Goal: Task Accomplishment & Management: Manage account settings

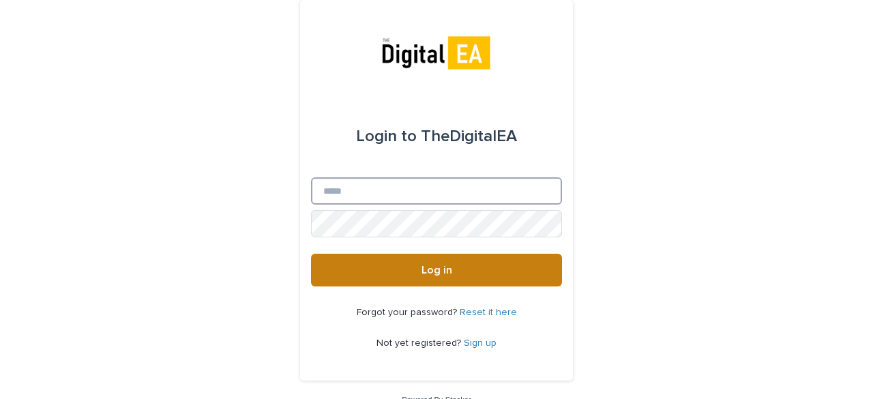
type input "**********"
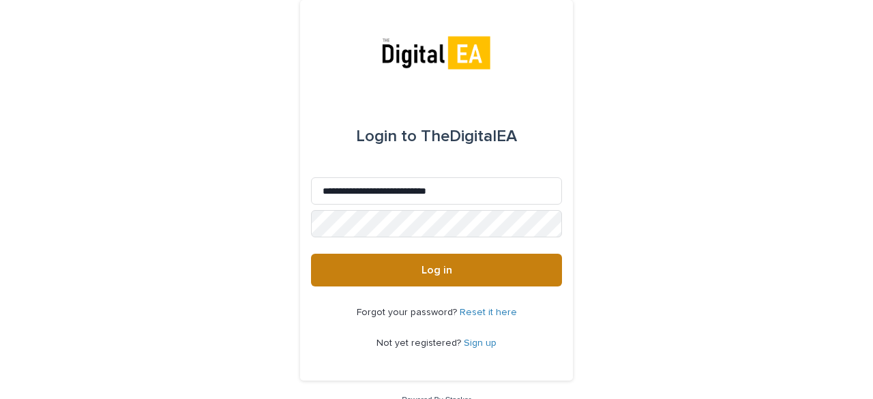
click at [385, 260] on button "Log in" at bounding box center [436, 270] width 251 height 33
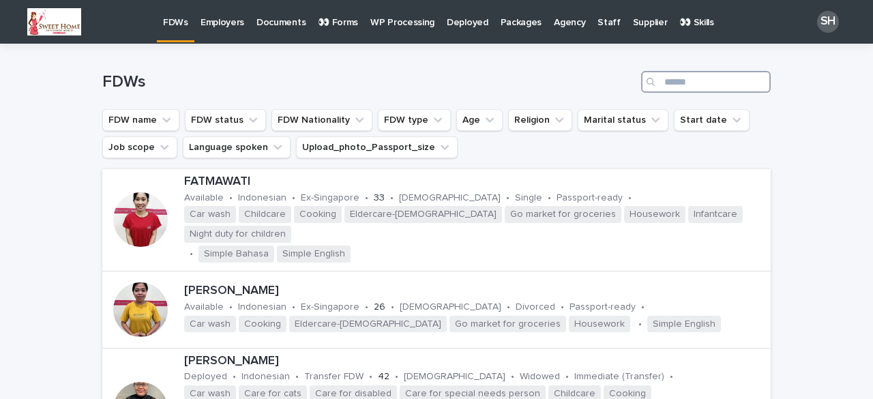
click at [694, 82] on input "Search" at bounding box center [706, 82] width 130 height 22
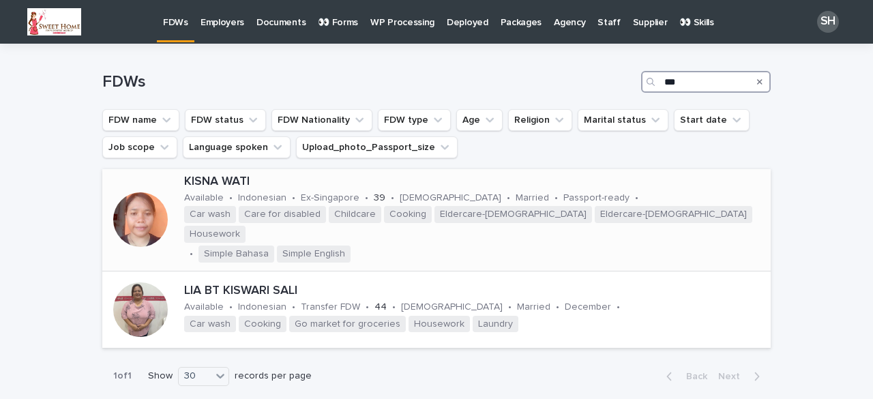
type input "***"
click at [149, 202] on div at bounding box center [140, 219] width 55 height 55
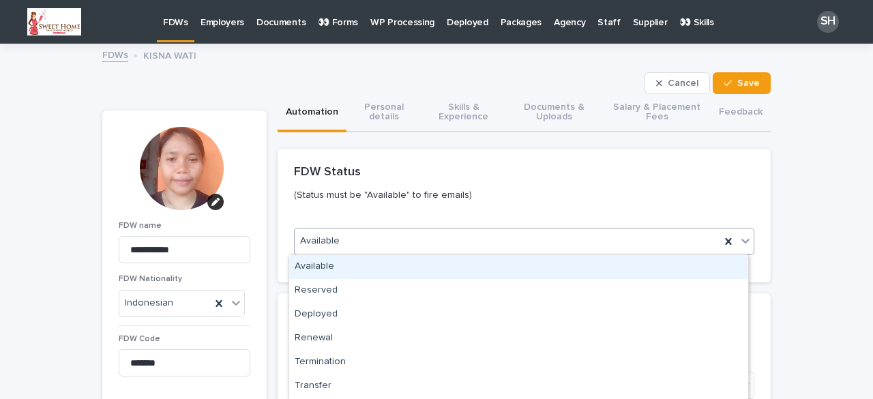
click at [329, 230] on div "Available" at bounding box center [507, 241] width 425 height 22
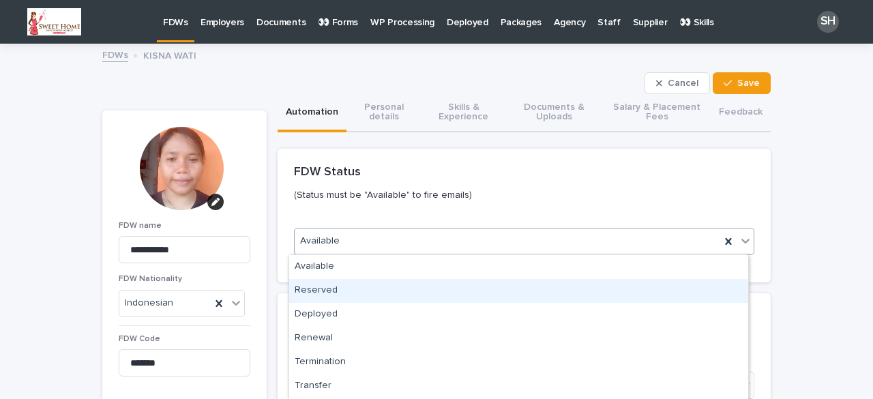
click at [331, 293] on div "Reserved" at bounding box center [518, 291] width 459 height 24
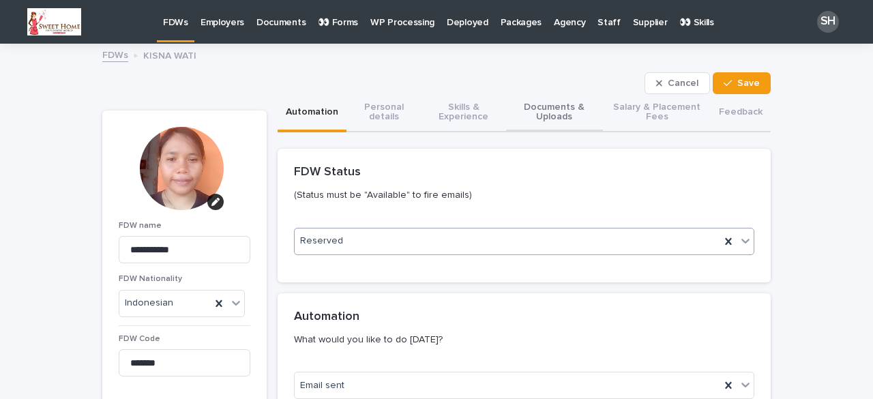
click at [550, 121] on button "Documents & Uploads" at bounding box center [554, 113] width 97 height 38
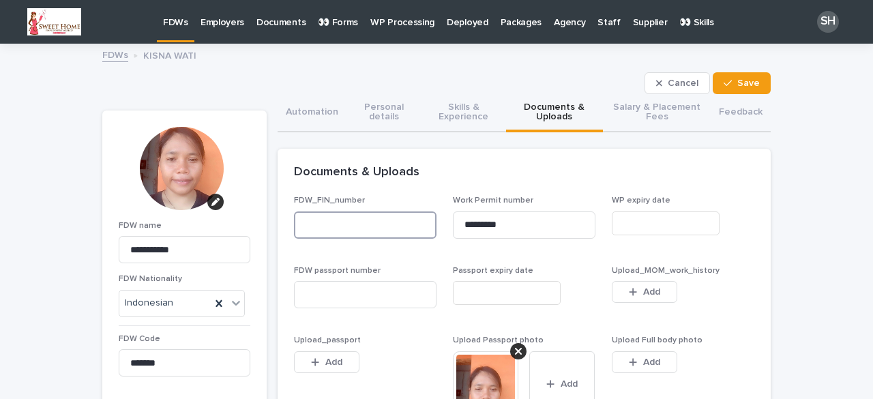
click at [373, 224] on input at bounding box center [365, 224] width 142 height 27
click at [319, 216] on input at bounding box center [365, 224] width 142 height 27
paste input "*********"
type input "*********"
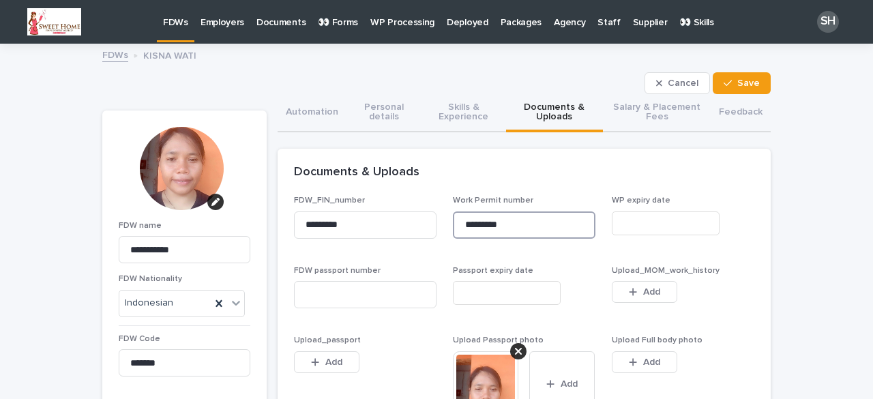
drag, startPoint x: 509, startPoint y: 224, endPoint x: 434, endPoint y: 223, distance: 75.0
click at [475, 220] on input at bounding box center [524, 224] width 142 height 27
paste input "**********"
type input "**********"
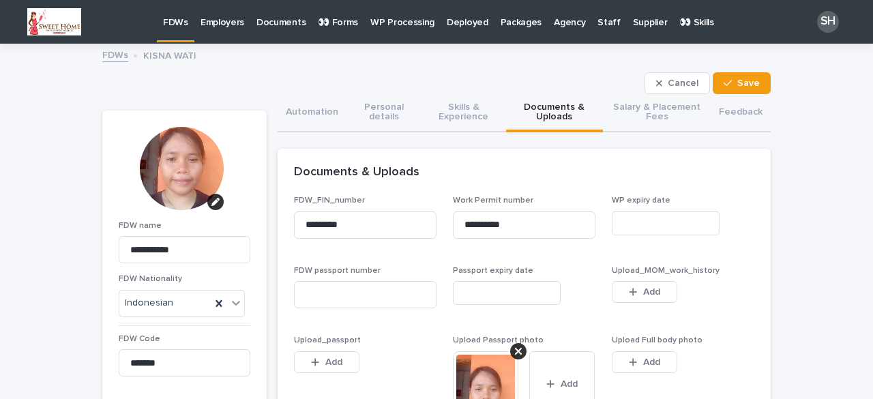
click at [364, 279] on div "FDW passport number" at bounding box center [365, 292] width 142 height 53
click at [364, 291] on input at bounding box center [365, 294] width 142 height 27
click at [335, 294] on input at bounding box center [365, 294] width 142 height 27
paste input "********"
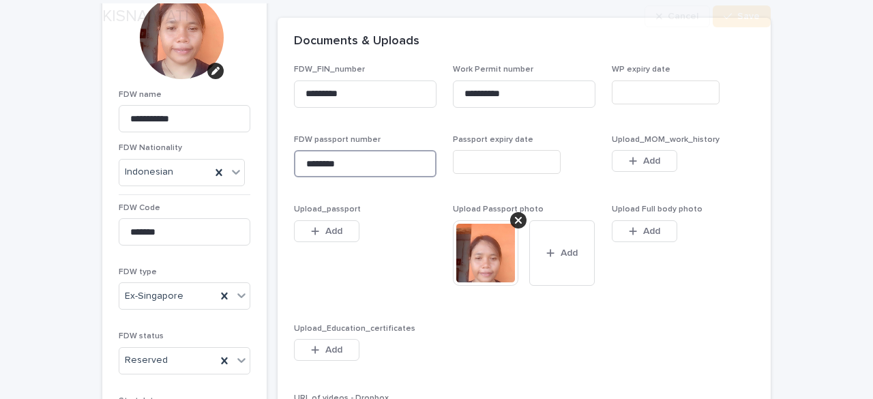
scroll to position [136, 0]
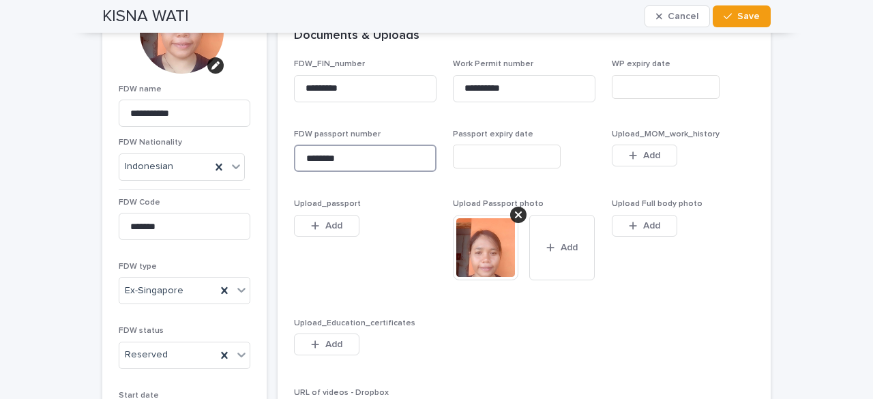
type input "********"
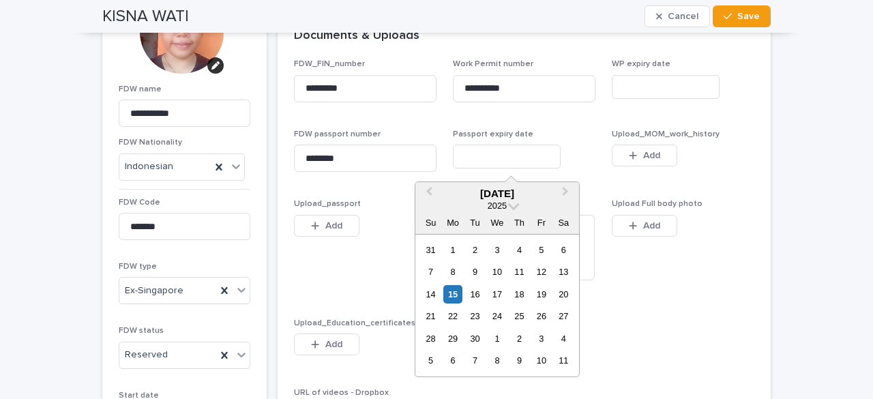
click at [484, 166] on input "text" at bounding box center [507, 157] width 108 height 24
paste input "**********"
type input "*********"
click at [394, 267] on span "Upload_passport This file cannot be opened Download File Add" at bounding box center [365, 250] width 142 height 102
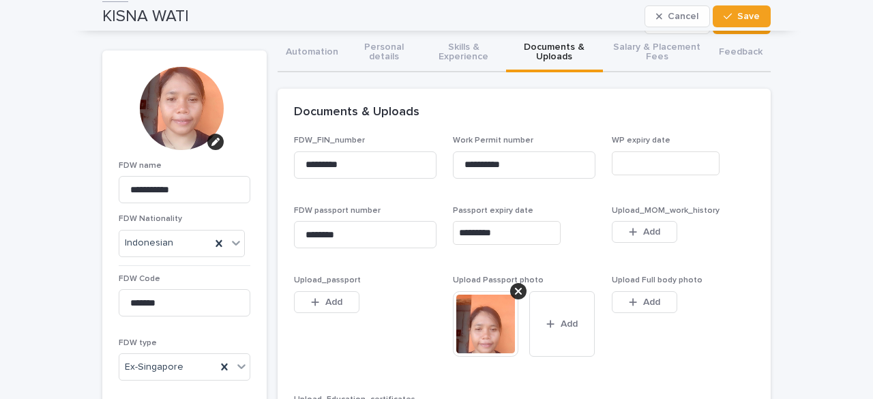
scroll to position [0, 0]
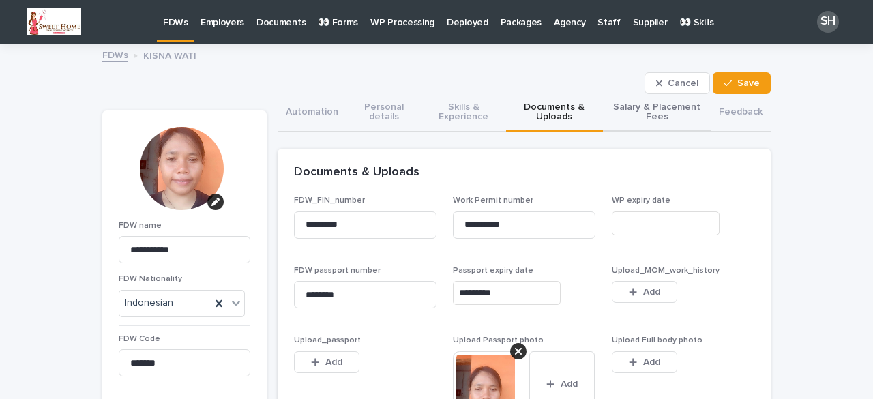
click at [670, 121] on button "Salary & Placement Fees" at bounding box center [657, 113] width 108 height 38
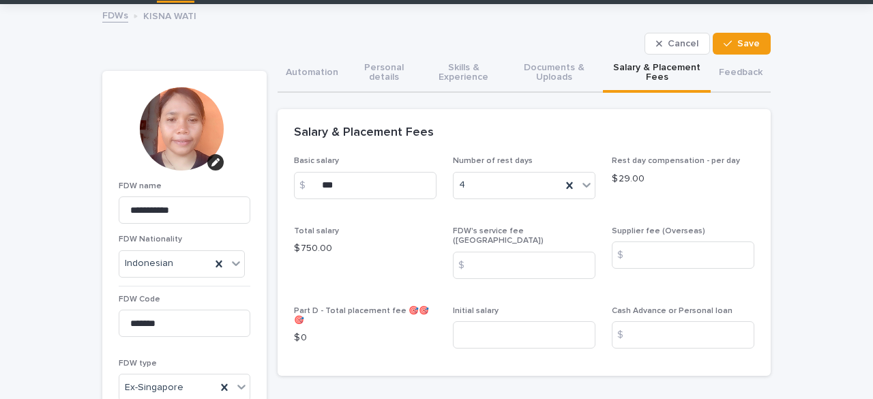
scroll to position [68, 0]
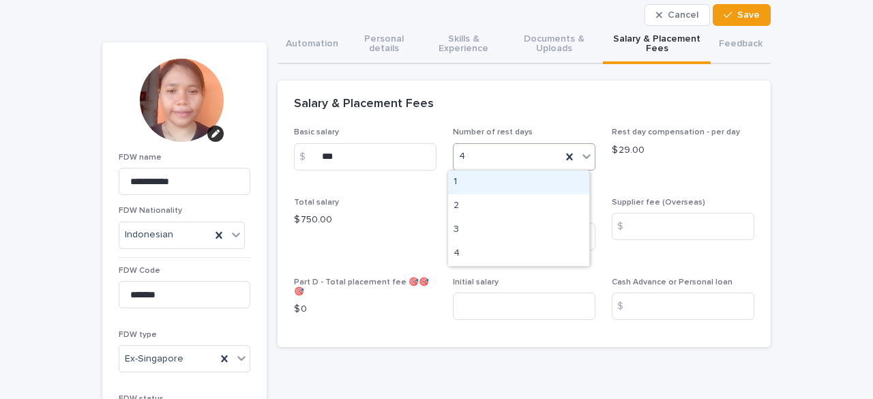
click at [582, 155] on icon at bounding box center [586, 156] width 8 height 5
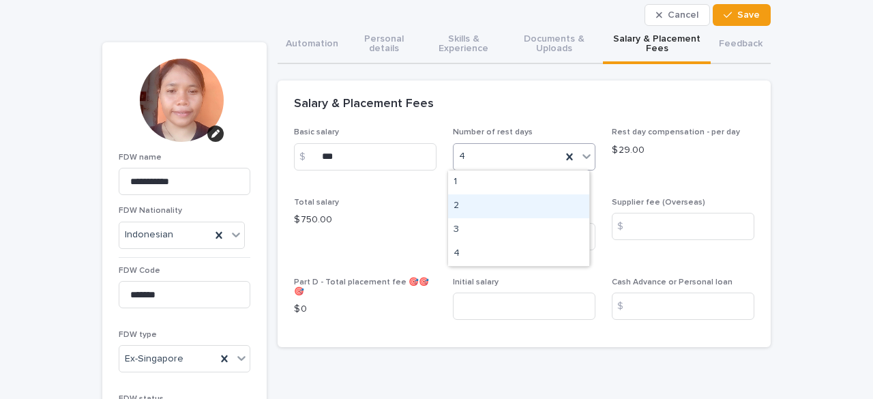
click at [481, 207] on div "2" at bounding box center [518, 206] width 141 height 24
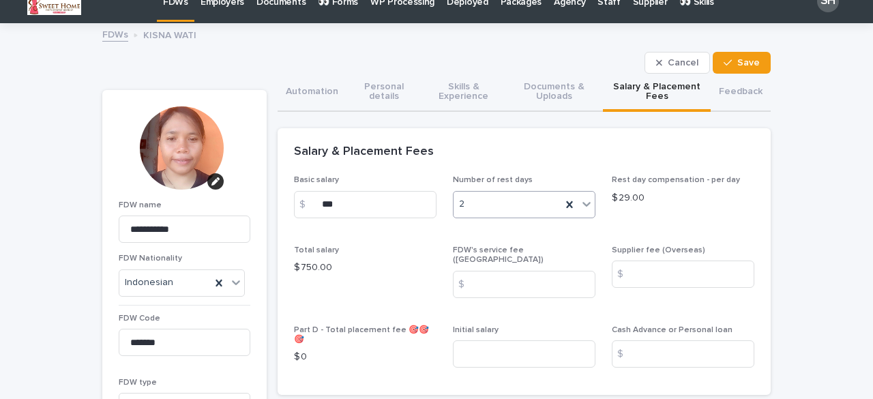
scroll to position [0, 0]
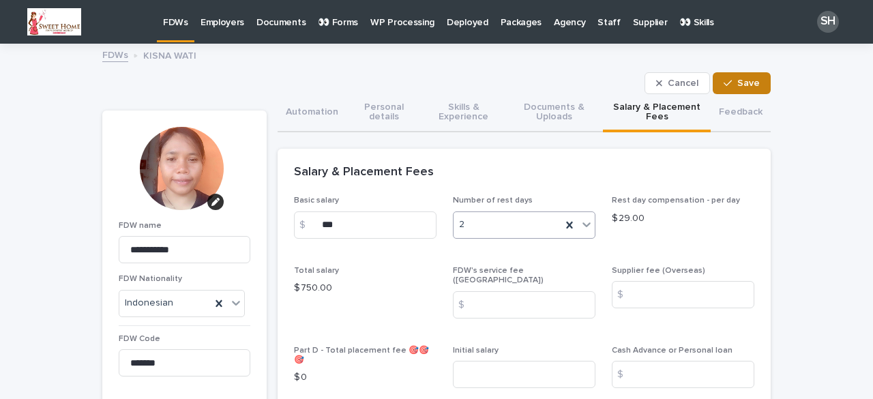
click at [723, 72] on button "Save" at bounding box center [741, 83] width 58 height 22
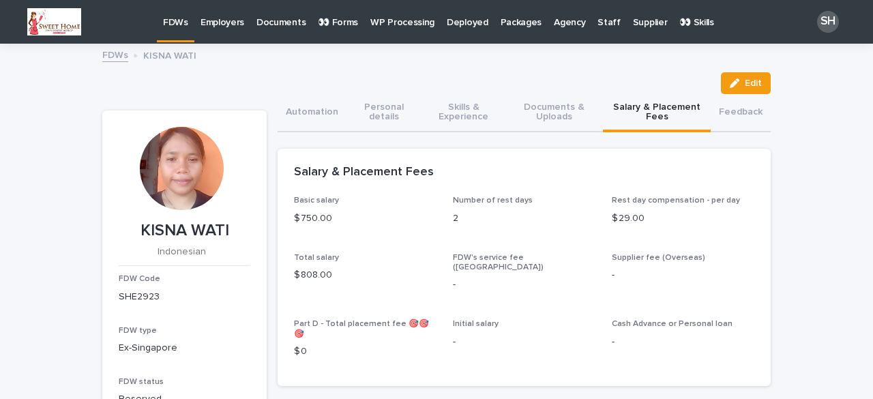
click at [171, 22] on p "FDWs" at bounding box center [175, 14] width 25 height 29
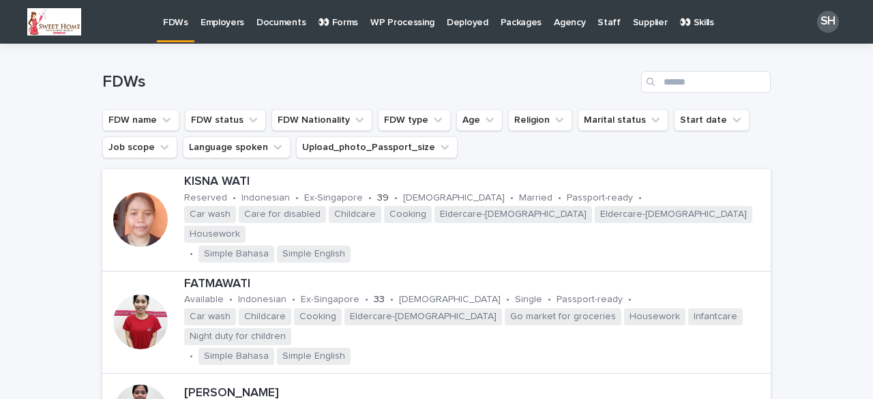
click at [169, 29] on link "FDWs" at bounding box center [175, 20] width 37 height 40
click at [695, 78] on input "Search" at bounding box center [706, 82] width 130 height 22
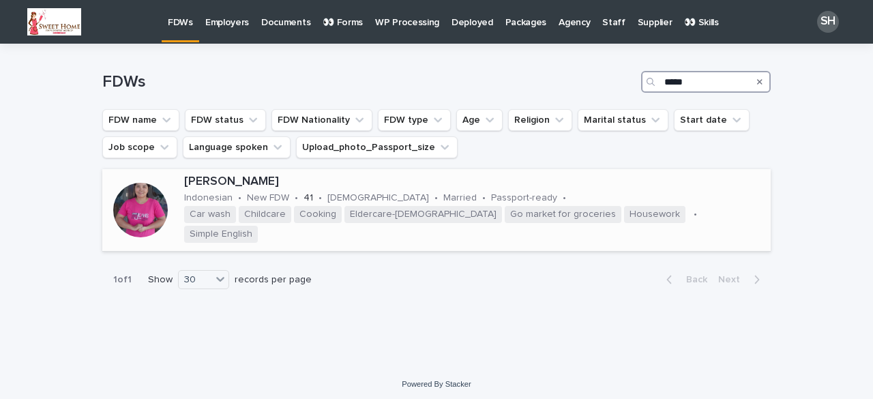
type input "*****"
click at [150, 202] on div at bounding box center [140, 210] width 55 height 55
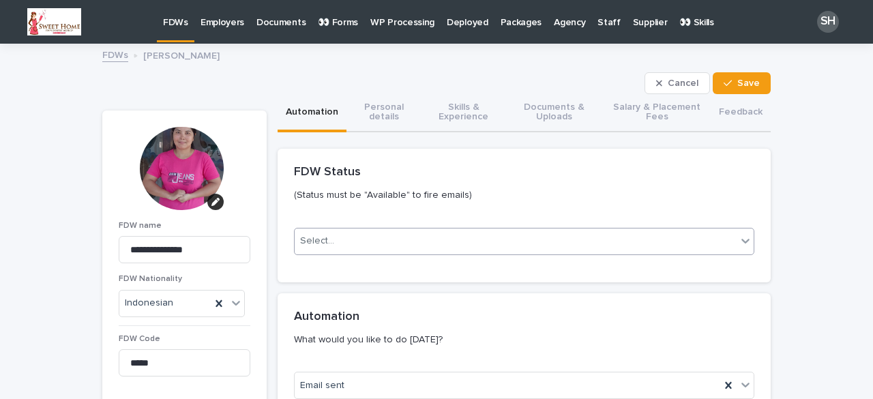
click at [360, 236] on div "Select..." at bounding box center [516, 241] width 442 height 22
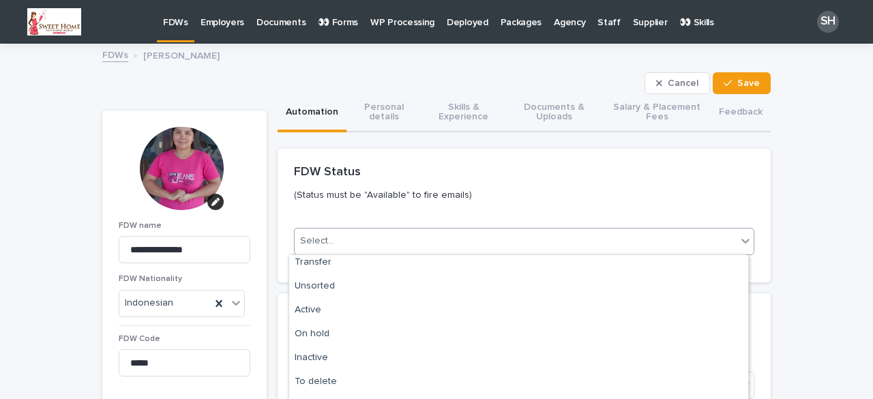
scroll to position [136, 0]
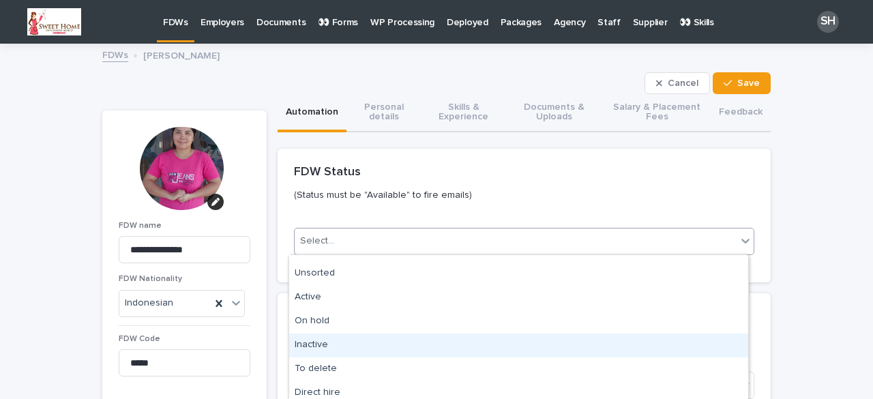
click at [335, 334] on div "Inactive" at bounding box center [518, 345] width 459 height 24
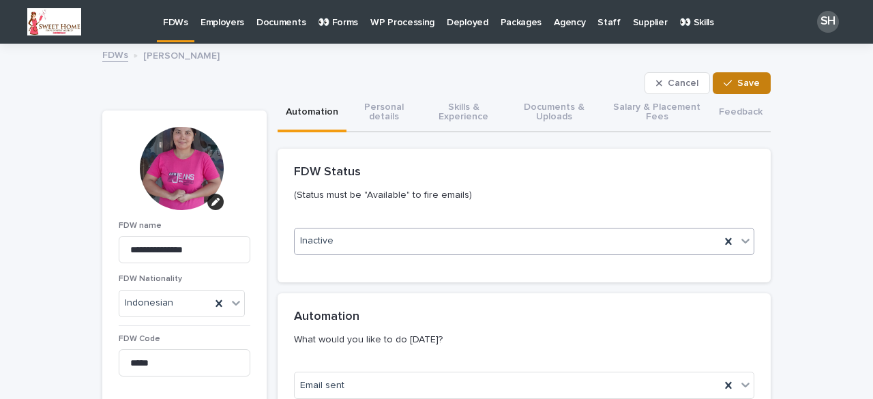
click at [723, 80] on icon "button" at bounding box center [727, 83] width 8 height 10
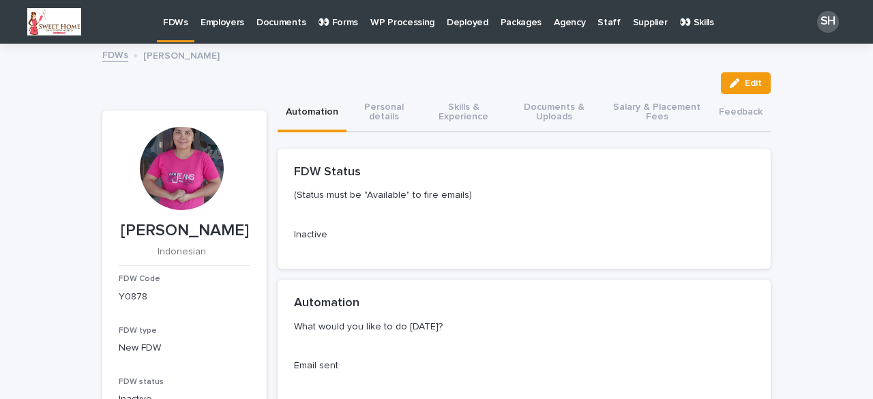
click at [179, 31] on link "FDWs" at bounding box center [175, 20] width 37 height 40
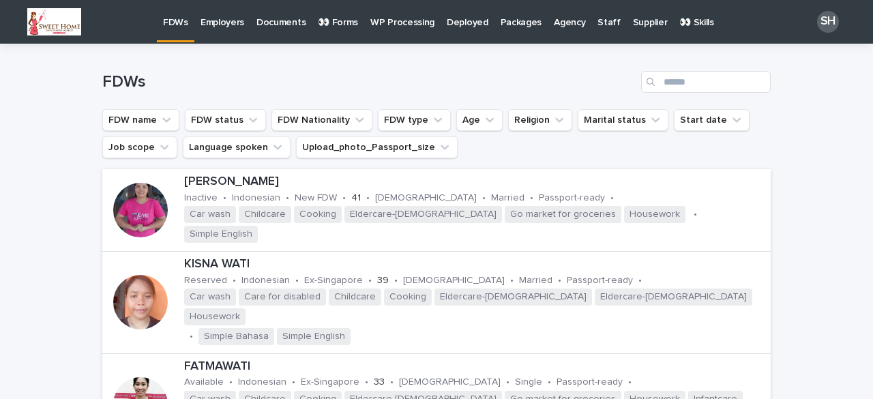
click at [332, 20] on p "👀 Forms" at bounding box center [338, 14] width 40 height 29
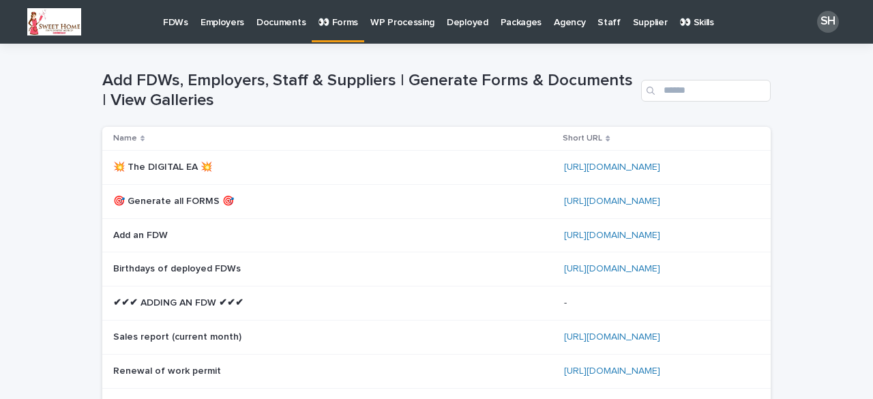
click at [175, 28] on p "FDWs" at bounding box center [175, 14] width 25 height 29
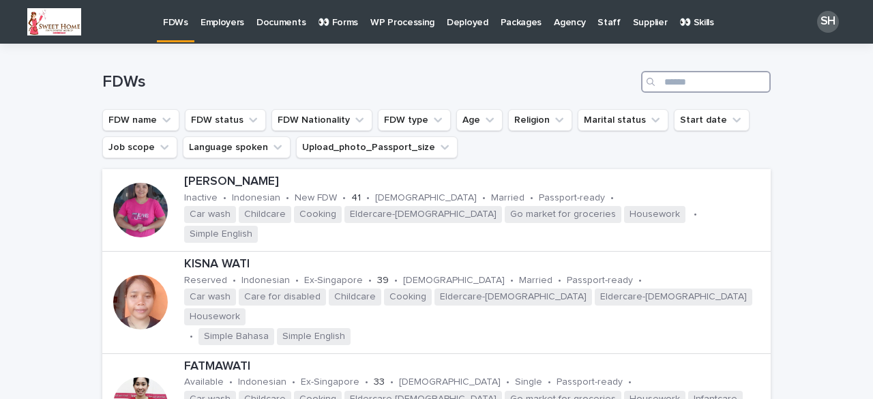
click at [667, 84] on input "Search" at bounding box center [706, 82] width 130 height 22
type input "**"
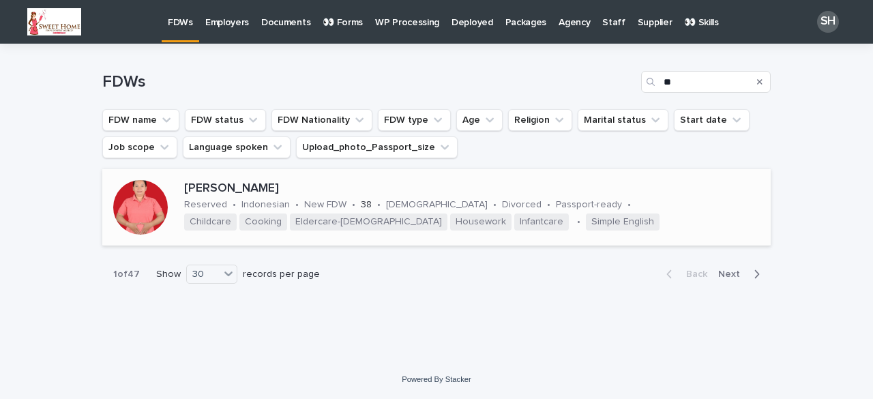
click at [144, 208] on div at bounding box center [140, 207] width 55 height 55
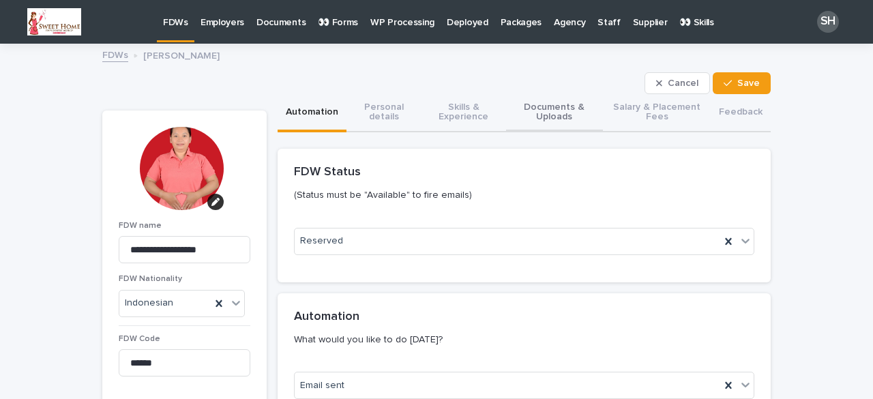
click at [562, 110] on button "Documents & Uploads" at bounding box center [554, 113] width 97 height 38
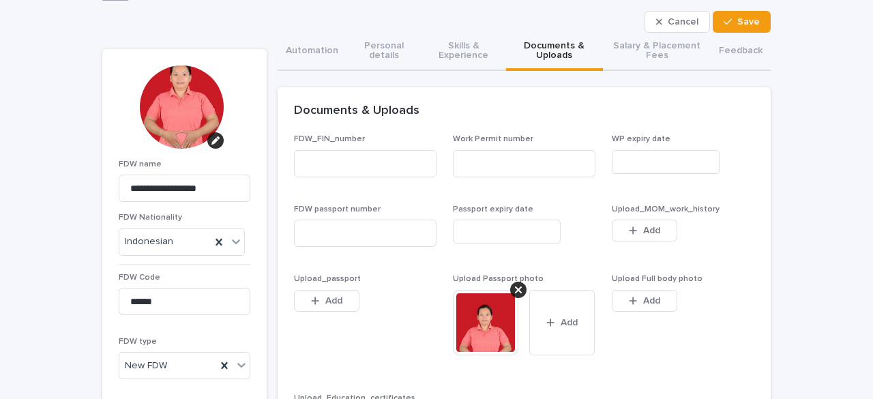
scroll to position [136, 0]
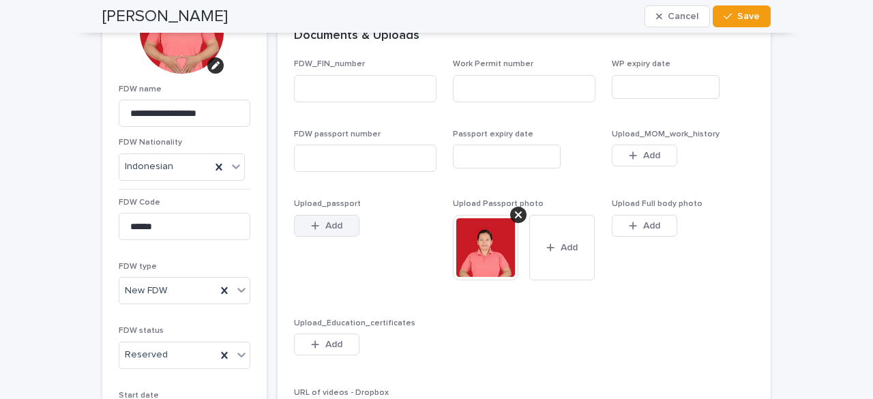
click at [316, 227] on div "button" at bounding box center [318, 226] width 14 height 10
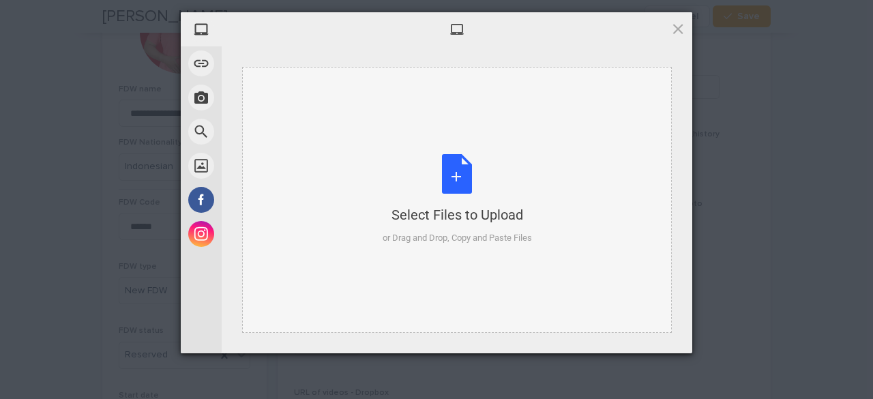
click at [442, 187] on div "Select Files to Upload or Drag and Drop, Copy and Paste Files" at bounding box center [456, 199] width 149 height 91
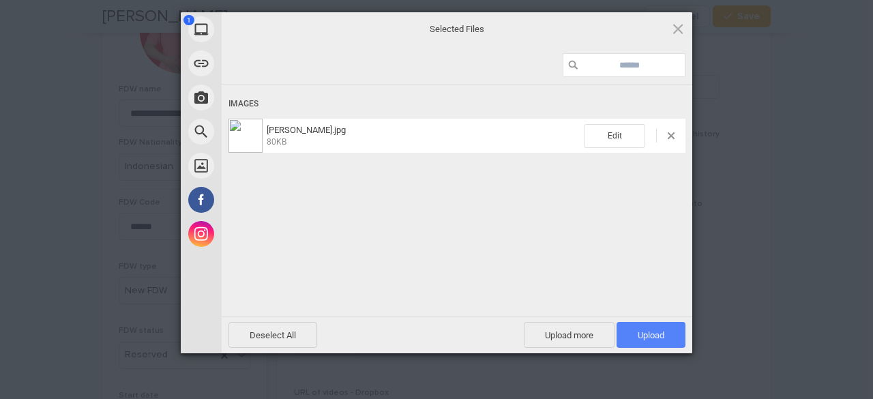
click at [665, 341] on span "Upload 1" at bounding box center [650, 335] width 69 height 26
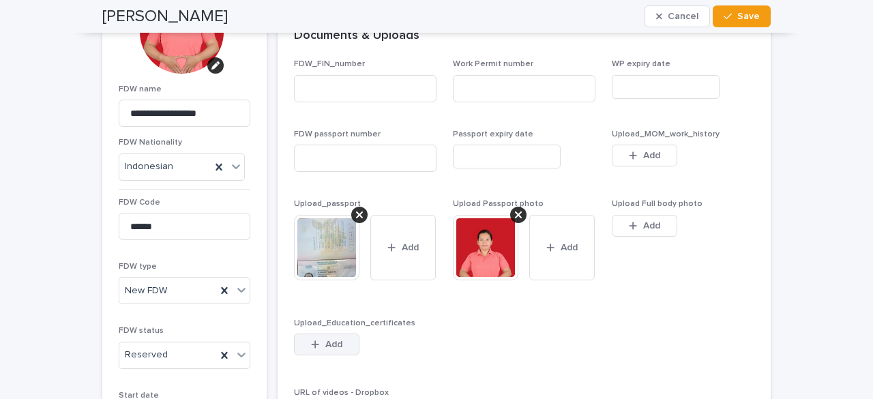
click at [312, 344] on icon "button" at bounding box center [315, 343] width 7 height 7
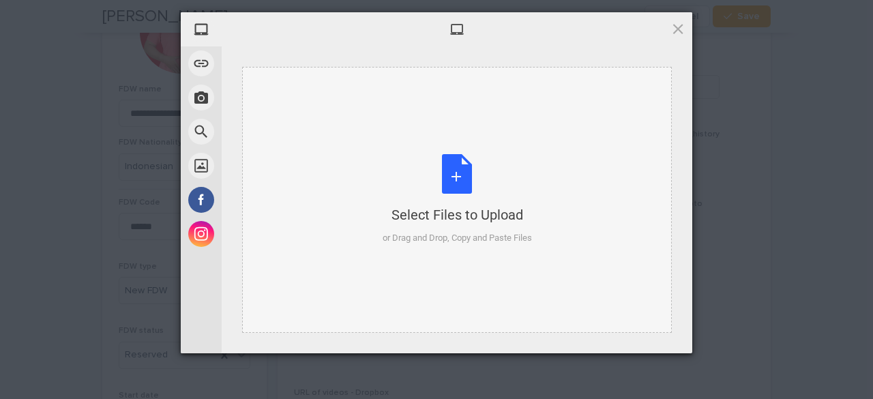
click at [456, 185] on div "Select Files to Upload or Drag and Drop, Copy and Paste Files" at bounding box center [456, 199] width 149 height 91
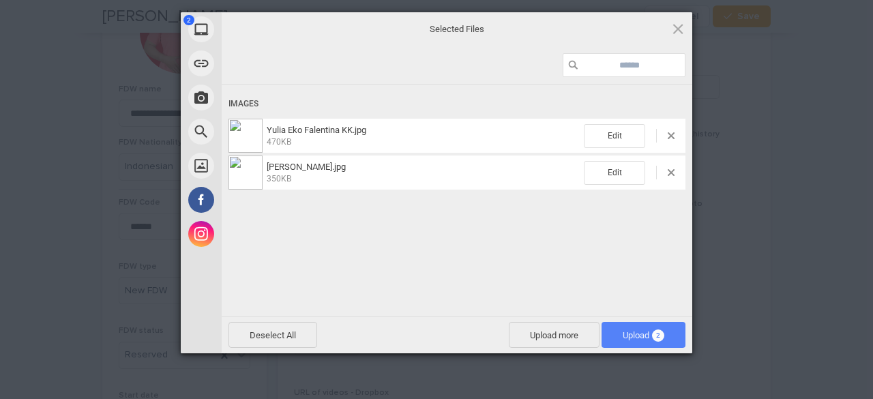
click at [640, 335] on span "Upload 2" at bounding box center [643, 335] width 42 height 10
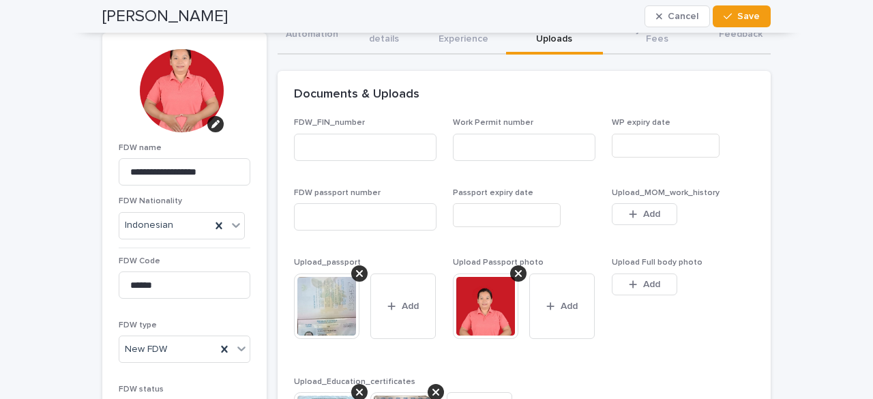
scroll to position [0, 0]
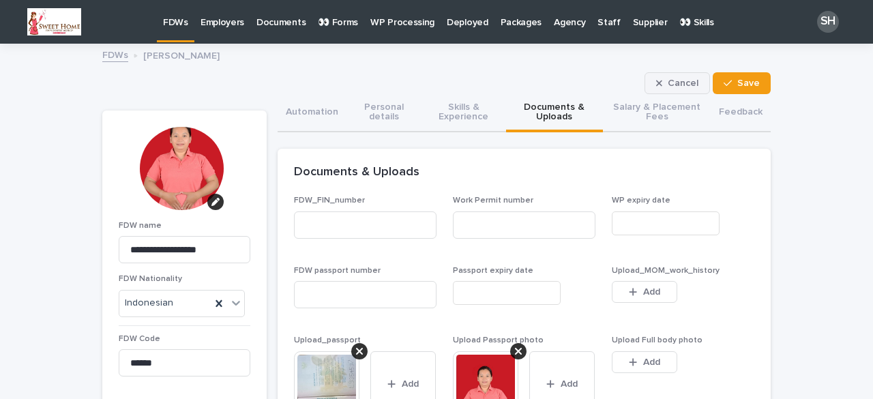
click at [648, 91] on button "Cancel" at bounding box center [676, 83] width 65 height 22
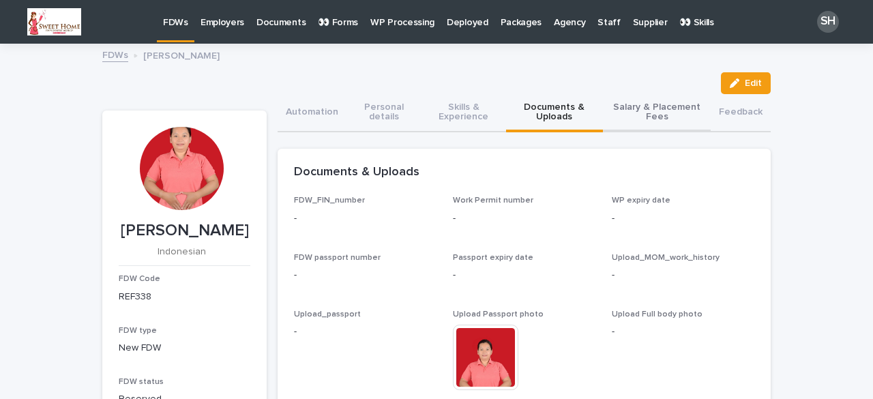
click at [645, 108] on button "Salary & Placement Fees" at bounding box center [657, 113] width 108 height 38
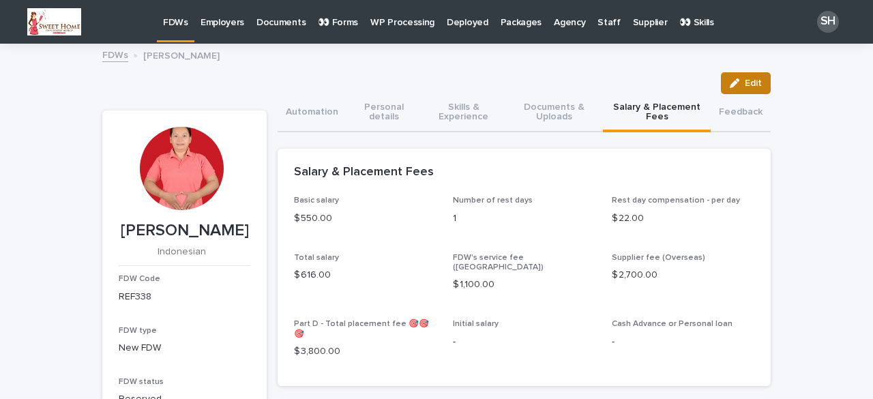
click at [736, 82] on div "button" at bounding box center [737, 83] width 15 height 10
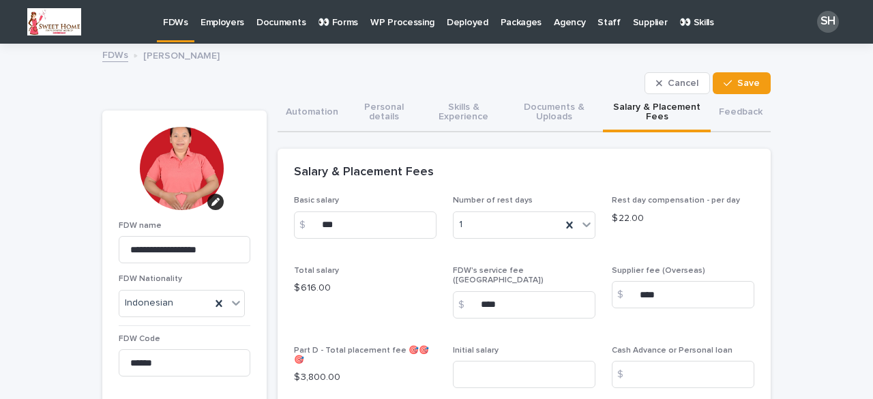
click at [160, 25] on div "FDWs" at bounding box center [175, 14] width 37 height 29
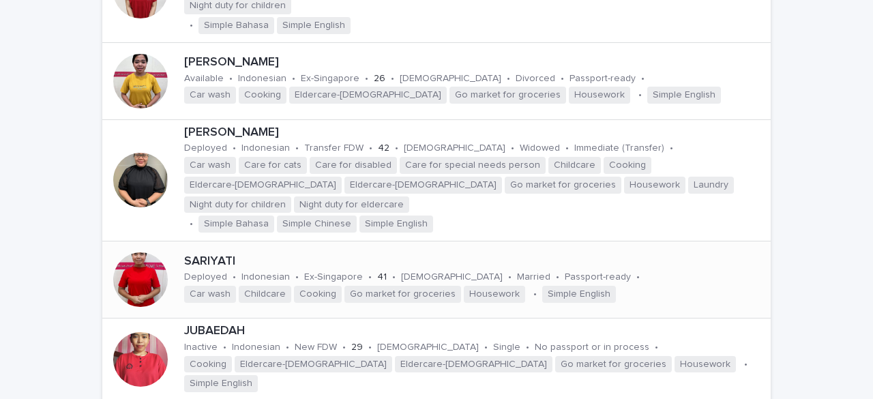
scroll to position [409, 0]
